Goal: Task Accomplishment & Management: Complete application form

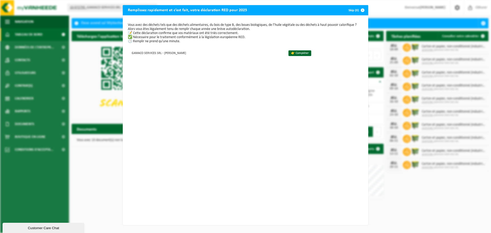
click at [353, 11] on button "Skip (0)" at bounding box center [356, 10] width 23 height 10
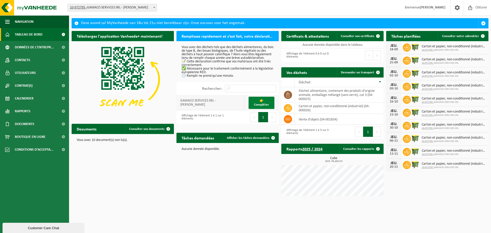
click at [256, 107] on link "👉 Compléter" at bounding box center [262, 103] width 26 height 12
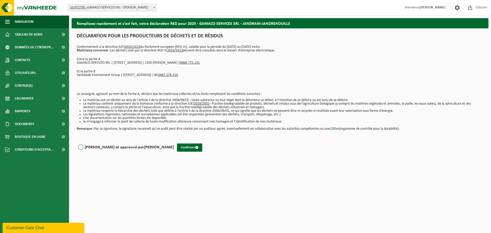
click at [91, 146] on label "Lu et approuvé par BRUNO GAROT" at bounding box center [126, 148] width 96 height 8
click at [174, 141] on input "Lu et approuvé par BRUNO GAROT" at bounding box center [174, 141] width 0 height 0
checkbox input "true"
click at [195, 148] on span "submit" at bounding box center [196, 147] width 3 height 3
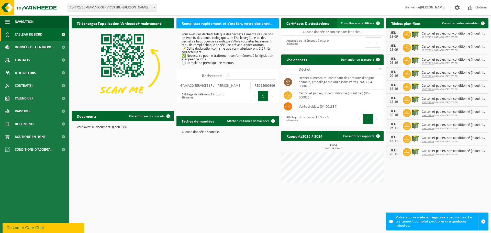
click at [356, 25] on span "Consulter vos certificats" at bounding box center [357, 23] width 33 height 3
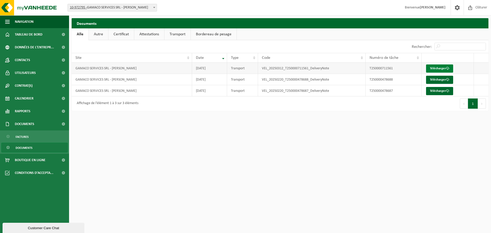
click at [435, 65] on link "Télécharger" at bounding box center [439, 68] width 27 height 8
click at [24, 147] on span "Documents" at bounding box center [24, 148] width 17 height 10
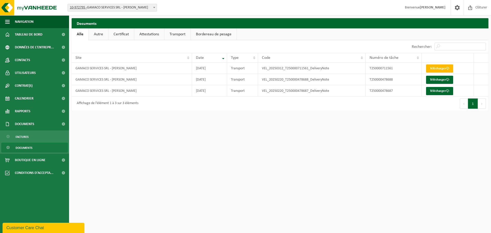
click at [125, 33] on link "Certificat" at bounding box center [121, 34] width 26 height 12
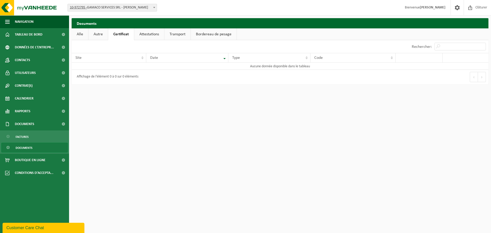
click at [159, 33] on link "Attestations" at bounding box center [149, 34] width 30 height 12
click at [192, 33] on link "Bordereau de pesage" at bounding box center [215, 34] width 46 height 12
click at [196, 33] on link "Bordereau de pesage" at bounding box center [214, 34] width 47 height 12
click at [32, 61] on link "Contacts" at bounding box center [34, 60] width 69 height 13
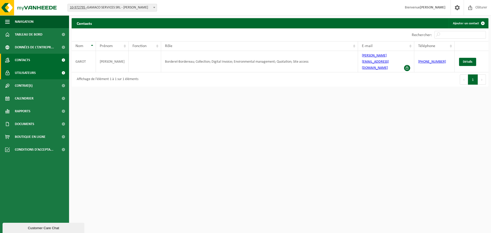
click at [34, 71] on span "Utilisateurs" at bounding box center [25, 73] width 21 height 13
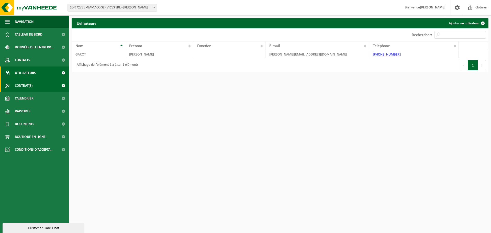
click at [32, 84] on span "Contrat(s)" at bounding box center [24, 85] width 18 height 13
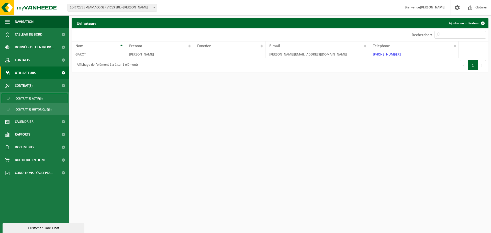
click at [33, 97] on span "Contrat(s) actif(s)" at bounding box center [29, 99] width 27 height 10
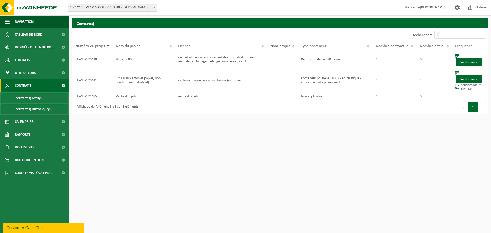
click at [47, 110] on span "Contrat(s) historique(s)" at bounding box center [34, 110] width 36 height 10
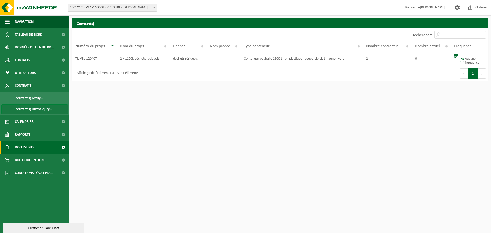
click at [48, 144] on link "Documents" at bounding box center [34, 147] width 69 height 13
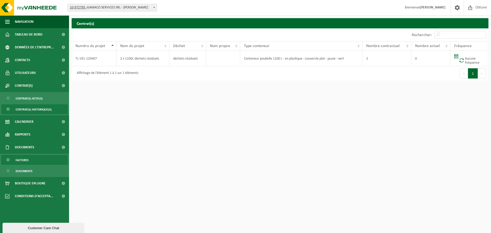
click at [44, 158] on link "Factures" at bounding box center [34, 160] width 67 height 10
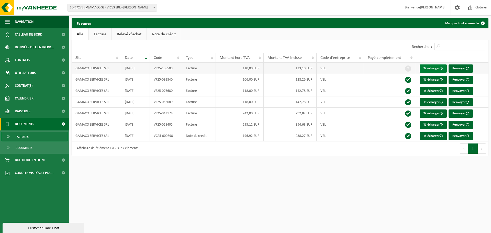
click at [438, 68] on link "Télécharger" at bounding box center [433, 68] width 27 height 8
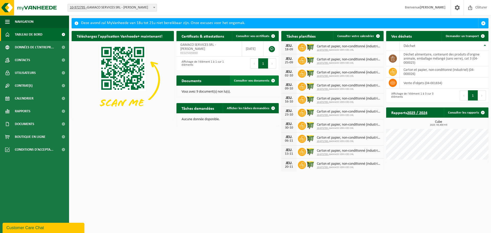
click at [235, 81] on span "Consulter vos documents" at bounding box center [251, 80] width 35 height 3
